Goal: Task Accomplishment & Management: Manage account settings

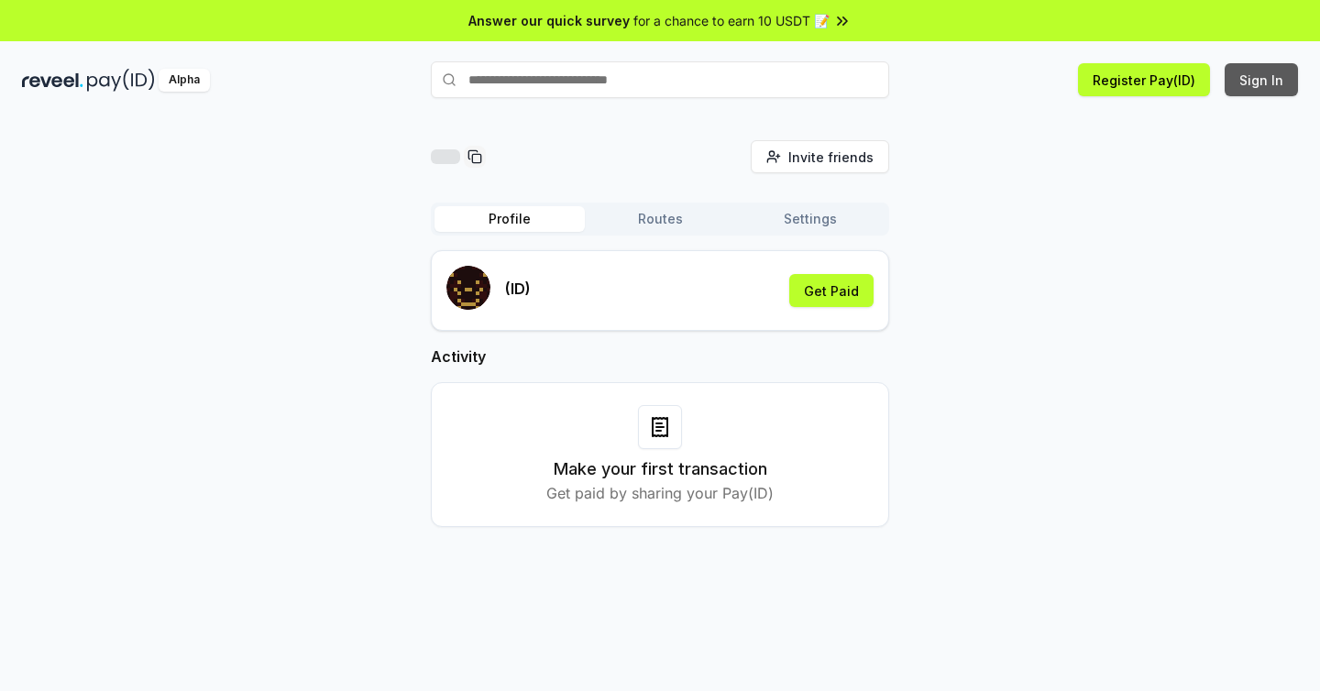
click at [1245, 85] on button "Sign In" at bounding box center [1260, 79] width 73 height 33
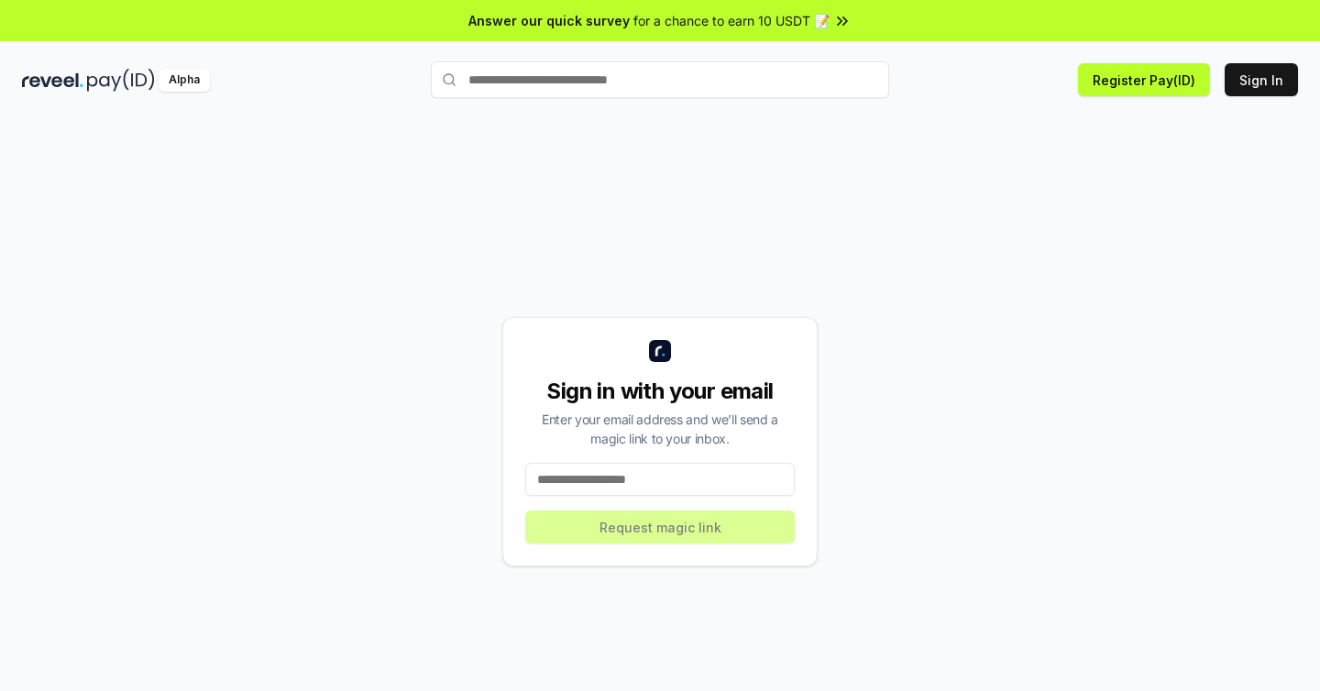
click at [601, 475] on input at bounding box center [659, 479] width 269 height 33
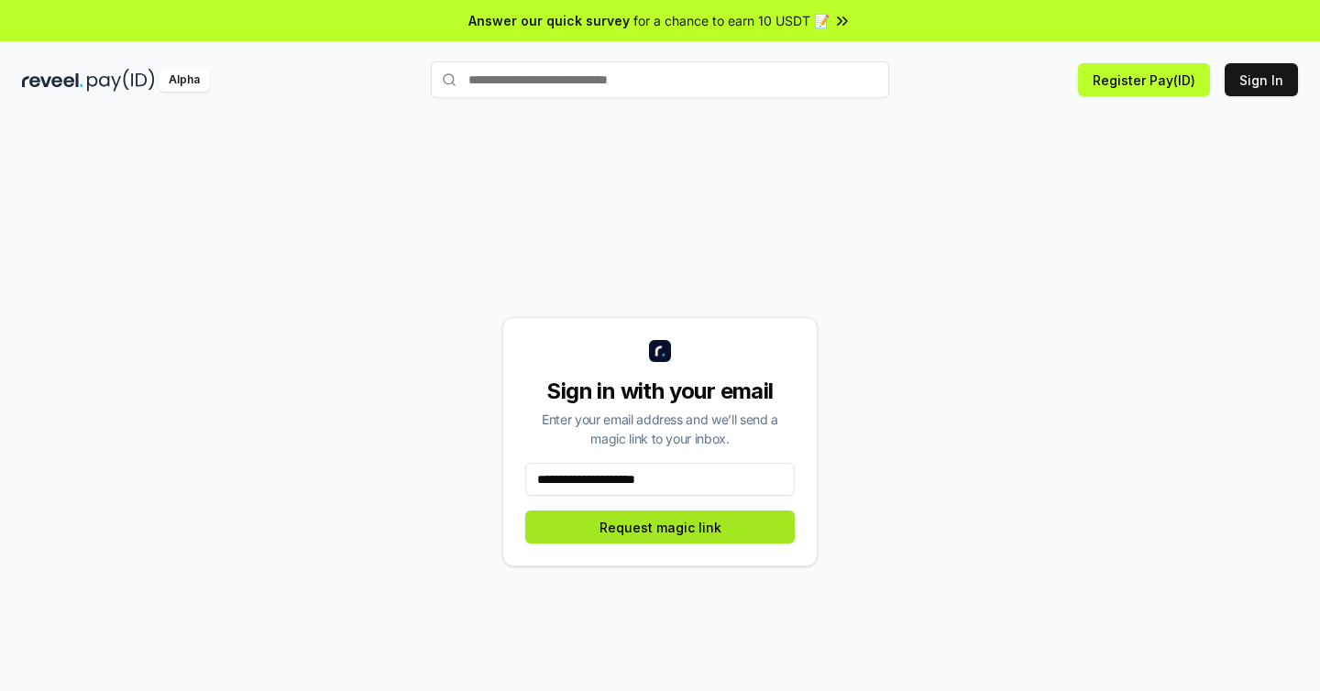
type input "**********"
click at [667, 534] on button "Request magic link" at bounding box center [659, 526] width 269 height 33
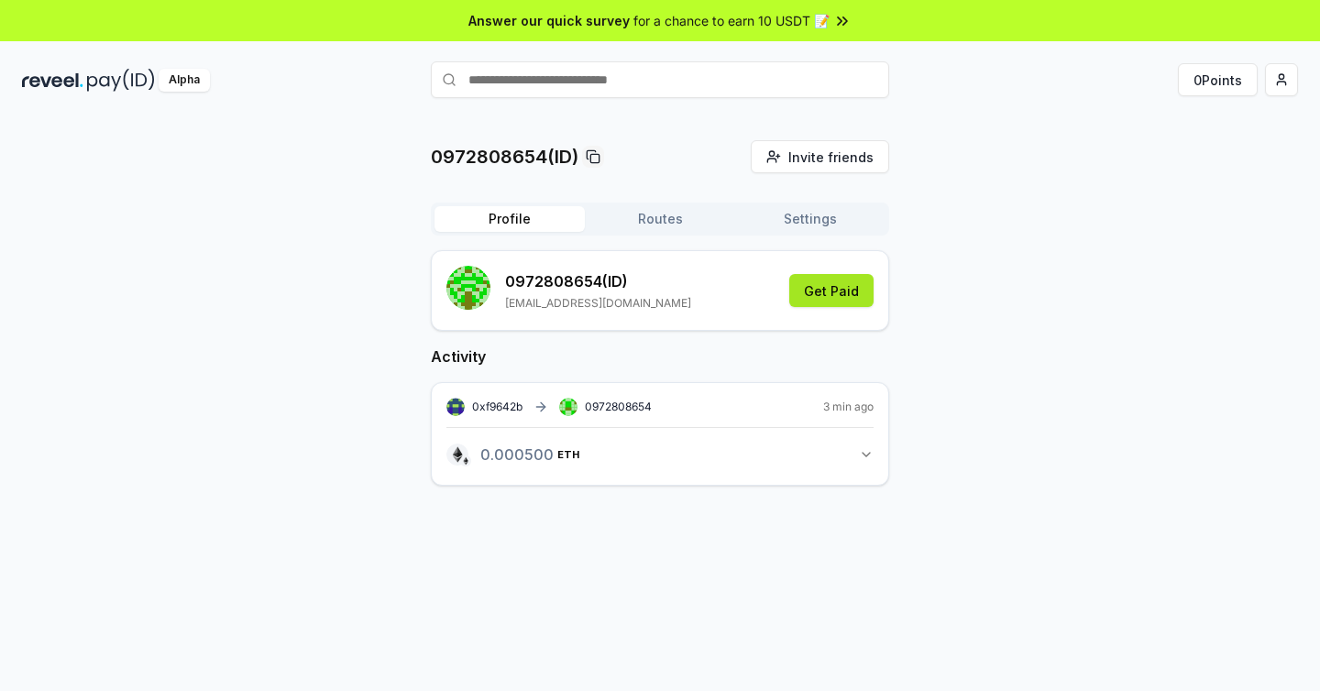
click at [817, 300] on button "Get Paid" at bounding box center [831, 290] width 84 height 33
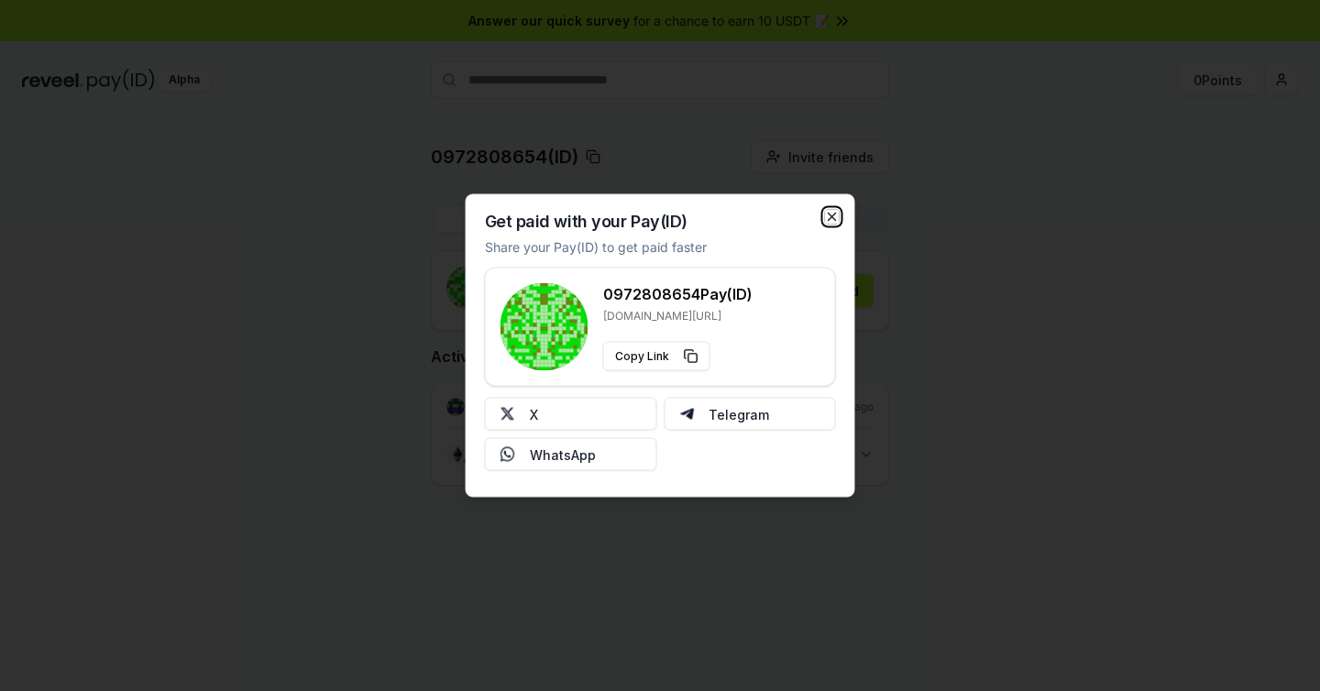
click at [834, 215] on icon "button" at bounding box center [832, 217] width 15 height 15
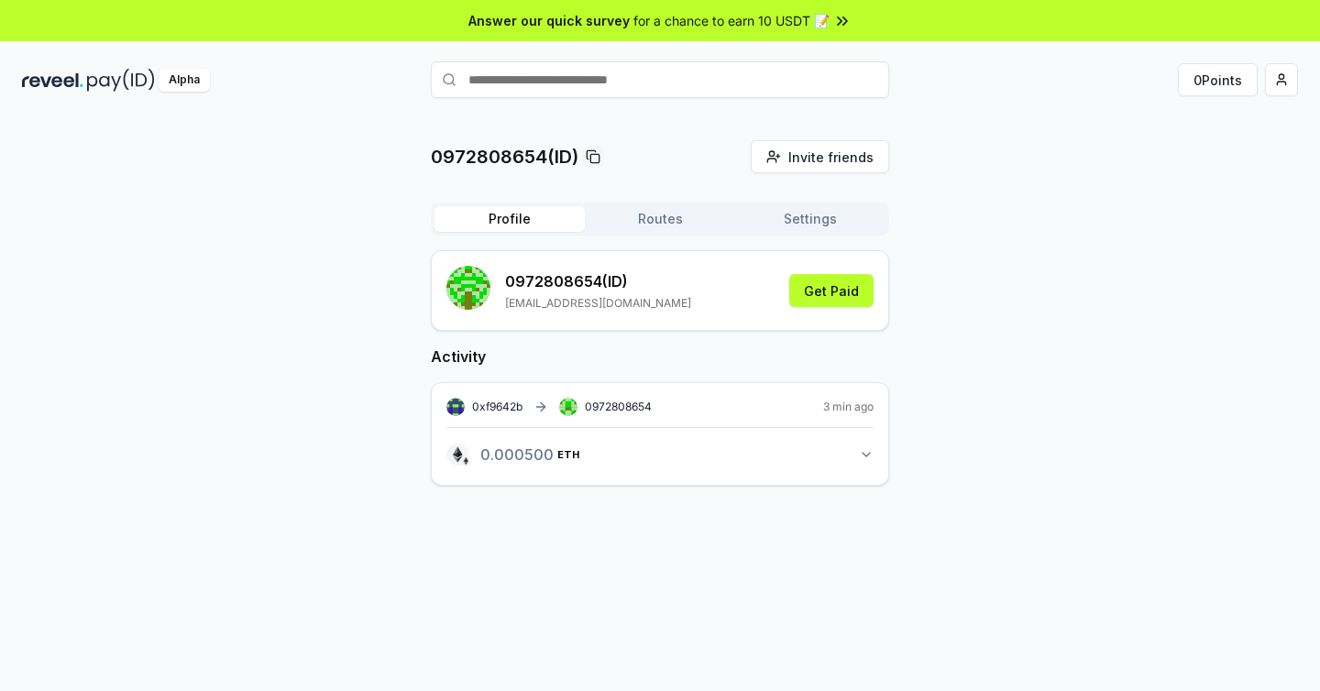
click at [658, 221] on button "Routes" at bounding box center [660, 219] width 150 height 26
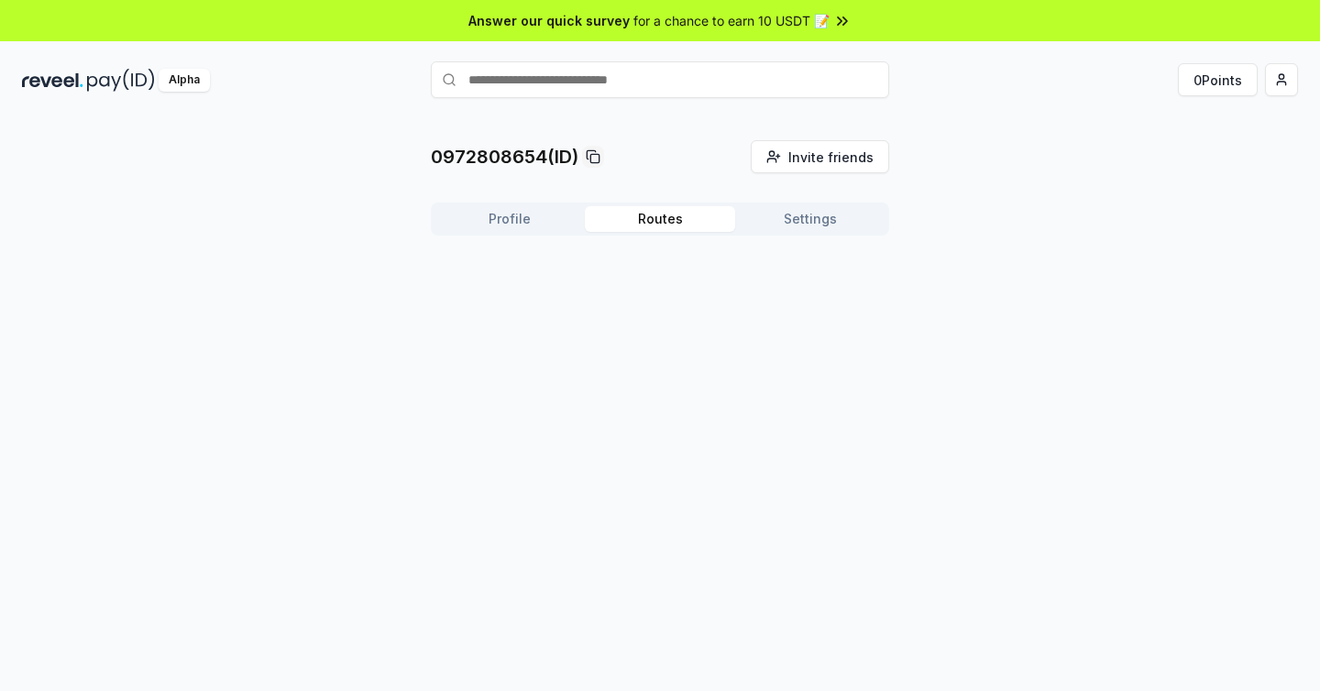
click at [503, 85] on input "text" at bounding box center [660, 79] width 458 height 37
